Goal: Transaction & Acquisition: Purchase product/service

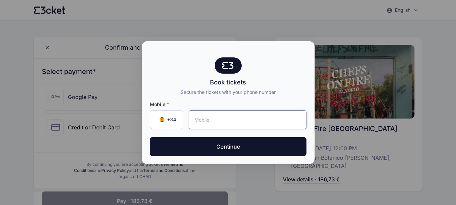
click at [219, 122] on input "tel" at bounding box center [248, 119] width 118 height 19
type input "6"
paste input "655 85 26 46"
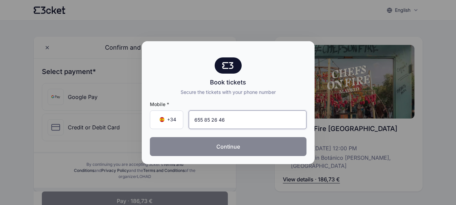
type input "655 85 26 46"
click at [216, 145] on button "Continue" at bounding box center [228, 146] width 156 height 19
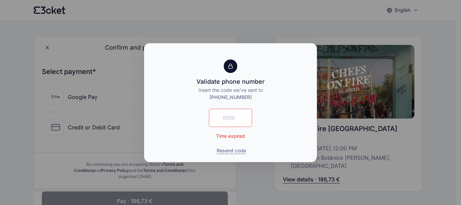
click at [360, 29] on div at bounding box center [230, 102] width 461 height 205
click at [225, 150] on button "Resend code" at bounding box center [231, 150] width 29 height 7
click at [239, 150] on button "Resend code" at bounding box center [231, 150] width 29 height 7
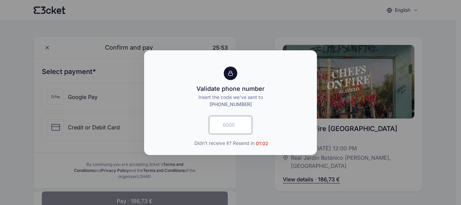
click at [248, 131] on input "text" at bounding box center [230, 125] width 43 height 18
type input "3978"
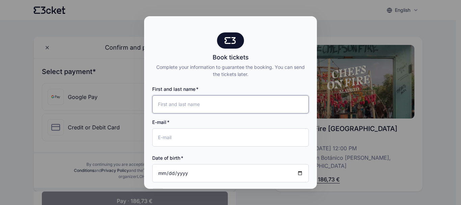
click at [195, 105] on input "First and last name" at bounding box center [230, 104] width 156 height 18
type input "[PERSON_NAME]"
click at [193, 138] on input "E-mail" at bounding box center [230, 137] width 156 height 18
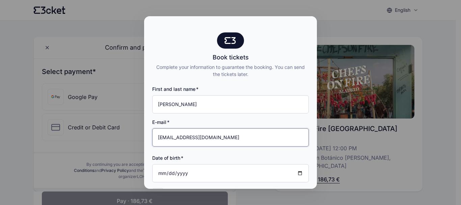
scroll to position [62, 0]
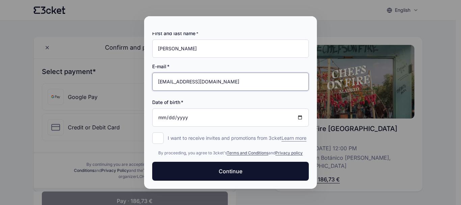
type input "fraortegab@gmail.com"
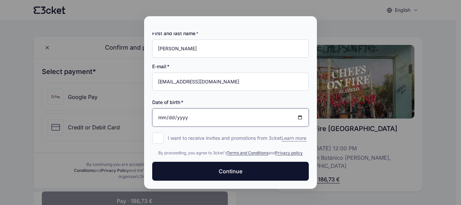
click at [162, 111] on input "Date of birth" at bounding box center [230, 117] width 156 height 18
type input "1973-02-06"
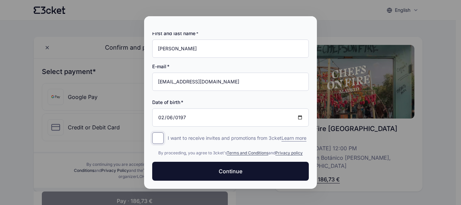
click at [157, 136] on input "I want to receive invites and promotions from 3cket Learn more form.register.op…" at bounding box center [157, 137] width 11 height 11
checkbox input "true"
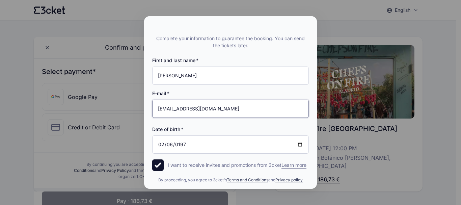
click at [222, 109] on input "fraortegab@gmail.com" at bounding box center [230, 108] width 156 height 18
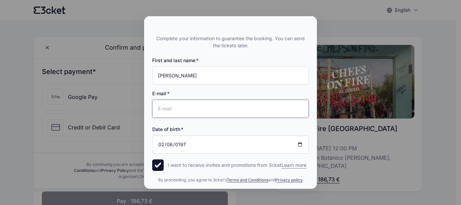
paste input "fraortegab@gmail.com"
type input "fraortegab@gmail.com"
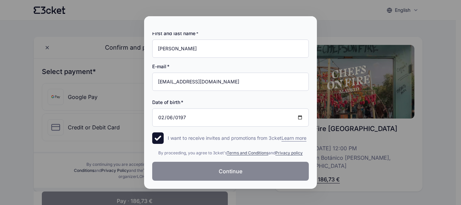
click at [239, 169] on span "Continue" at bounding box center [231, 171] width 24 height 8
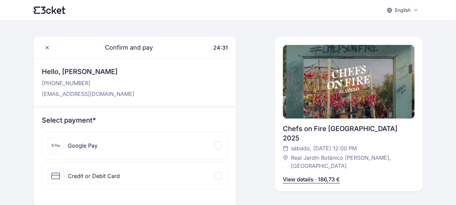
scroll to position [34, 0]
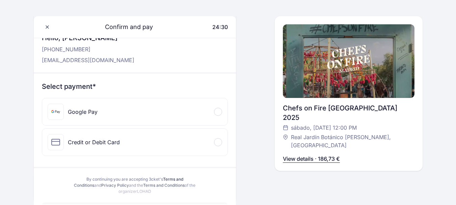
click at [95, 140] on div "Credit or Debit Card" at bounding box center [94, 142] width 52 height 8
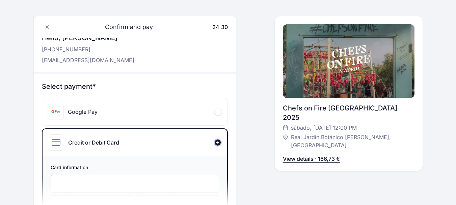
scroll to position [135, 0]
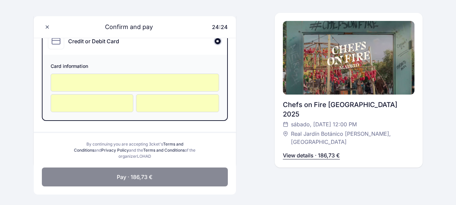
click at [171, 181] on button "Pay · 186,73 €" at bounding box center [135, 176] width 186 height 19
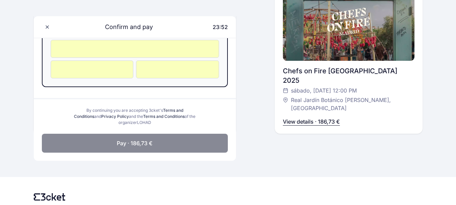
click at [149, 143] on span "Pay · 186,73 €" at bounding box center [135, 143] width 36 height 8
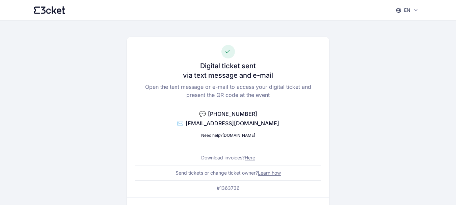
scroll to position [34, 0]
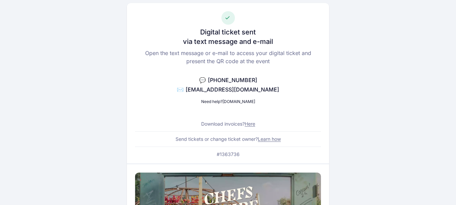
click at [250, 125] on link "Here" at bounding box center [249, 124] width 10 height 6
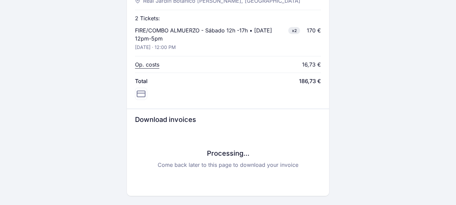
scroll to position [376, 0]
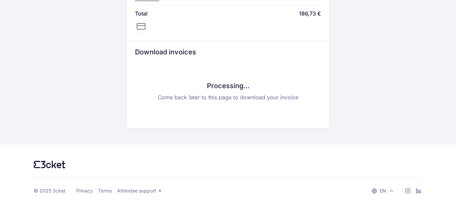
click at [253, 87] on h3 "Processing..." at bounding box center [228, 85] width 186 height 9
click at [219, 90] on h3 "Processing..." at bounding box center [228, 85] width 186 height 9
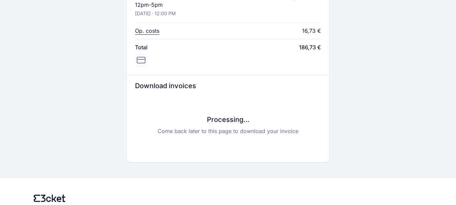
scroll to position [309, 0]
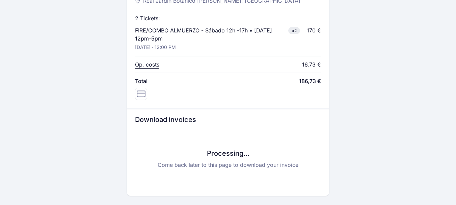
drag, startPoint x: 223, startPoint y: 146, endPoint x: 225, endPoint y: 156, distance: 10.6
click at [223, 146] on div "Processing... Come back later to this page to download your invoice" at bounding box center [228, 158] width 186 height 58
click at [226, 156] on h3 "Processing..." at bounding box center [228, 152] width 186 height 9
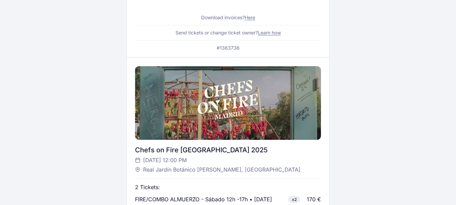
scroll to position [39, 0]
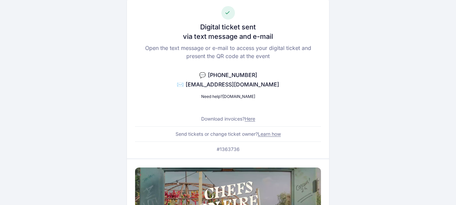
click at [249, 116] on link "Here" at bounding box center [249, 119] width 10 height 6
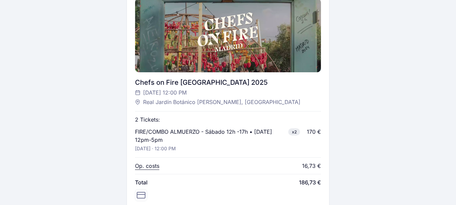
scroll to position [5, 0]
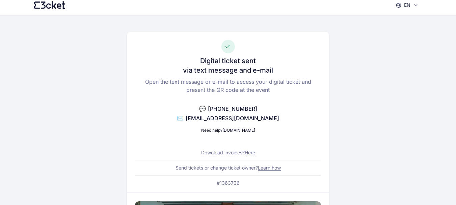
click at [251, 151] on link "Here" at bounding box center [249, 152] width 10 height 6
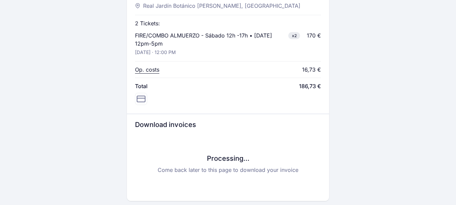
scroll to position [376, 0]
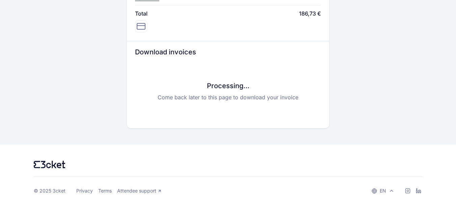
click at [249, 92] on div "Processing... Come back later to this page to download your invoice" at bounding box center [228, 91] width 186 height 58
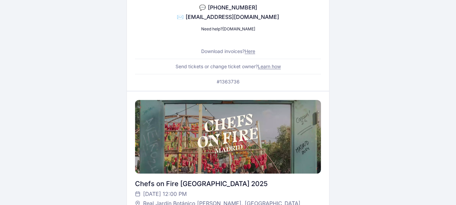
scroll to position [73, 0]
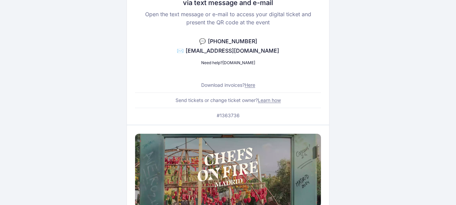
click at [247, 84] on link "Here" at bounding box center [249, 85] width 10 height 6
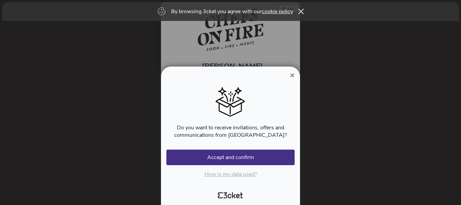
click at [292, 74] on span "×" at bounding box center [292, 74] width 5 height 9
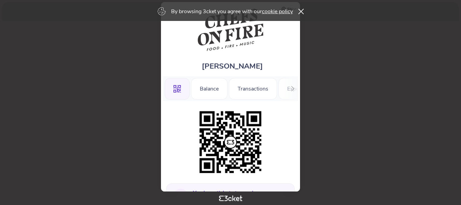
click at [305, 10] on div "By browsing 3cket you agree with our cookie policy" at bounding box center [230, 11] width 457 height 19
click at [300, 9] on icon at bounding box center [301, 11] width 6 height 5
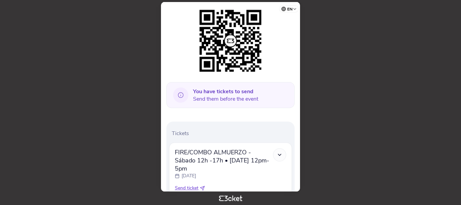
scroll to position [195, 0]
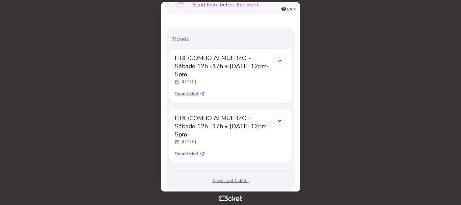
click at [226, 177] on div "View sent tickets" at bounding box center [230, 180] width 123 height 7
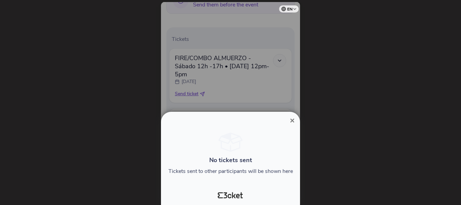
click at [293, 120] on span "×" at bounding box center [292, 120] width 5 height 9
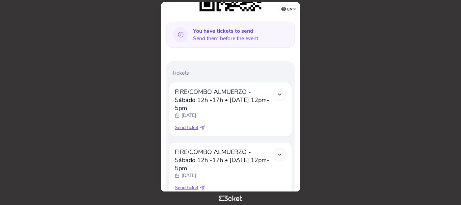
scroll to position [195, 0]
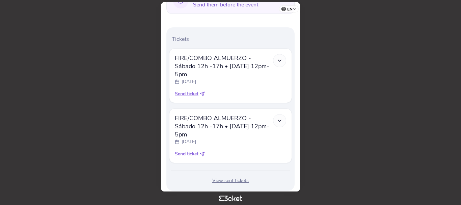
click at [203, 91] on icon at bounding box center [202, 93] width 5 height 5
select select "34"
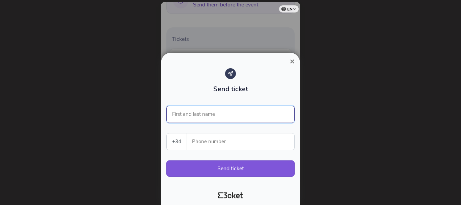
click at [195, 114] on input "First and last name" at bounding box center [230, 114] width 128 height 17
type input "[PERSON_NAME]"
click at [207, 139] on input "Phone number" at bounding box center [243, 141] width 102 height 17
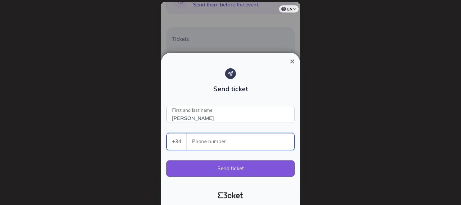
paste input "615978788"
type input "615978788"
click at [228, 167] on button "Send ticket" at bounding box center [230, 168] width 128 height 16
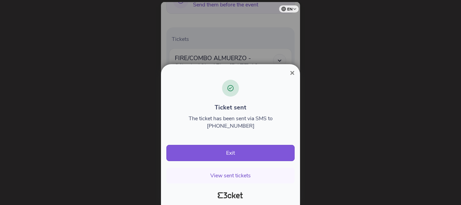
click at [290, 77] on span "×" at bounding box center [292, 72] width 5 height 9
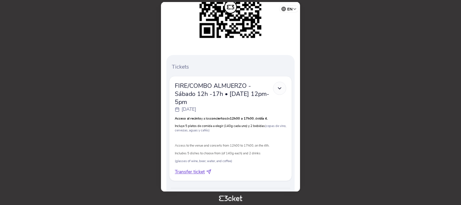
scroll to position [161, 0]
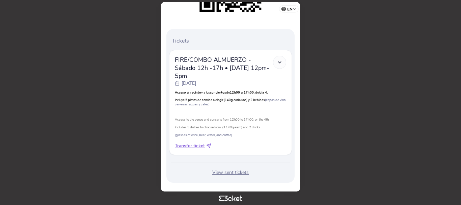
click at [209, 143] on icon at bounding box center [208, 145] width 5 height 5
select select "34"
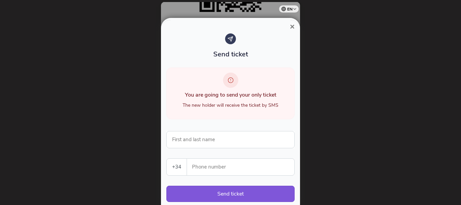
click at [294, 25] on span "×" at bounding box center [292, 26] width 5 height 9
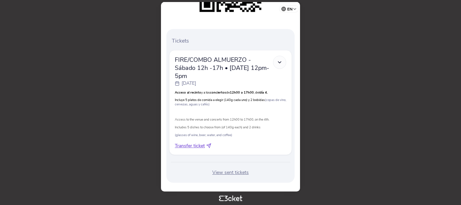
click at [192, 141] on div "FIRE/COMBO ALMUERZO - Sábado 12h -17h • [DATE] 12pm-5pm [DATE] Acceso [PERSON_N…" at bounding box center [230, 102] width 123 height 105
click at [209, 143] on icon at bounding box center [208, 145] width 5 height 5
select select "34"
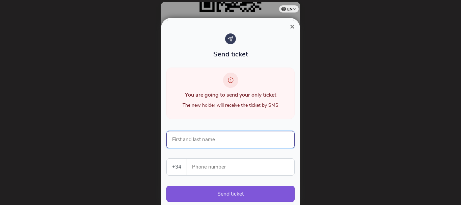
click at [207, 140] on input "First and last name" at bounding box center [230, 139] width 128 height 17
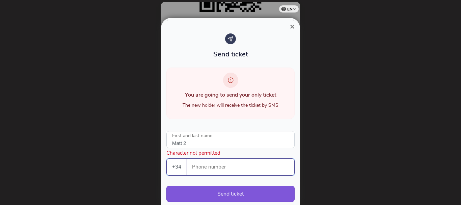
click at [219, 162] on input "Phone number" at bounding box center [243, 167] width 102 height 17
paste input "615978788"
type input "Matt 2"
type input "615978788"
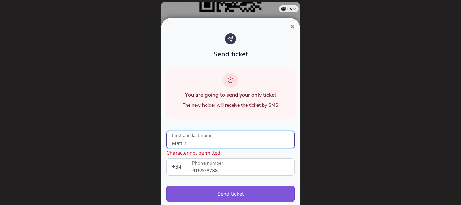
click at [200, 139] on input "Matt 2" at bounding box center [230, 139] width 128 height 17
type input "M"
type input "[PERSON_NAME]"
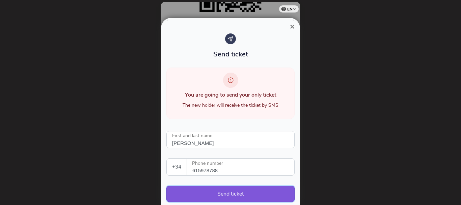
click at [236, 191] on button "Send ticket" at bounding box center [230, 193] width 128 height 16
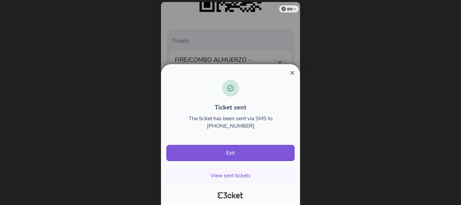
click at [293, 77] on span "×" at bounding box center [292, 72] width 5 height 9
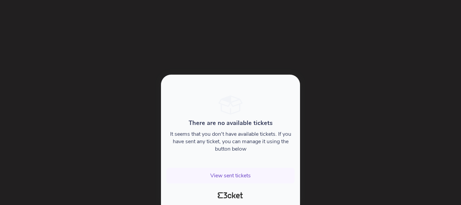
click at [307, 148] on div at bounding box center [230, 102] width 461 height 205
drag, startPoint x: 385, startPoint y: 85, endPoint x: 231, endPoint y: 162, distance: 172.2
click at [383, 85] on div at bounding box center [230, 102] width 461 height 205
